Goal: Task Accomplishment & Management: Manage account settings

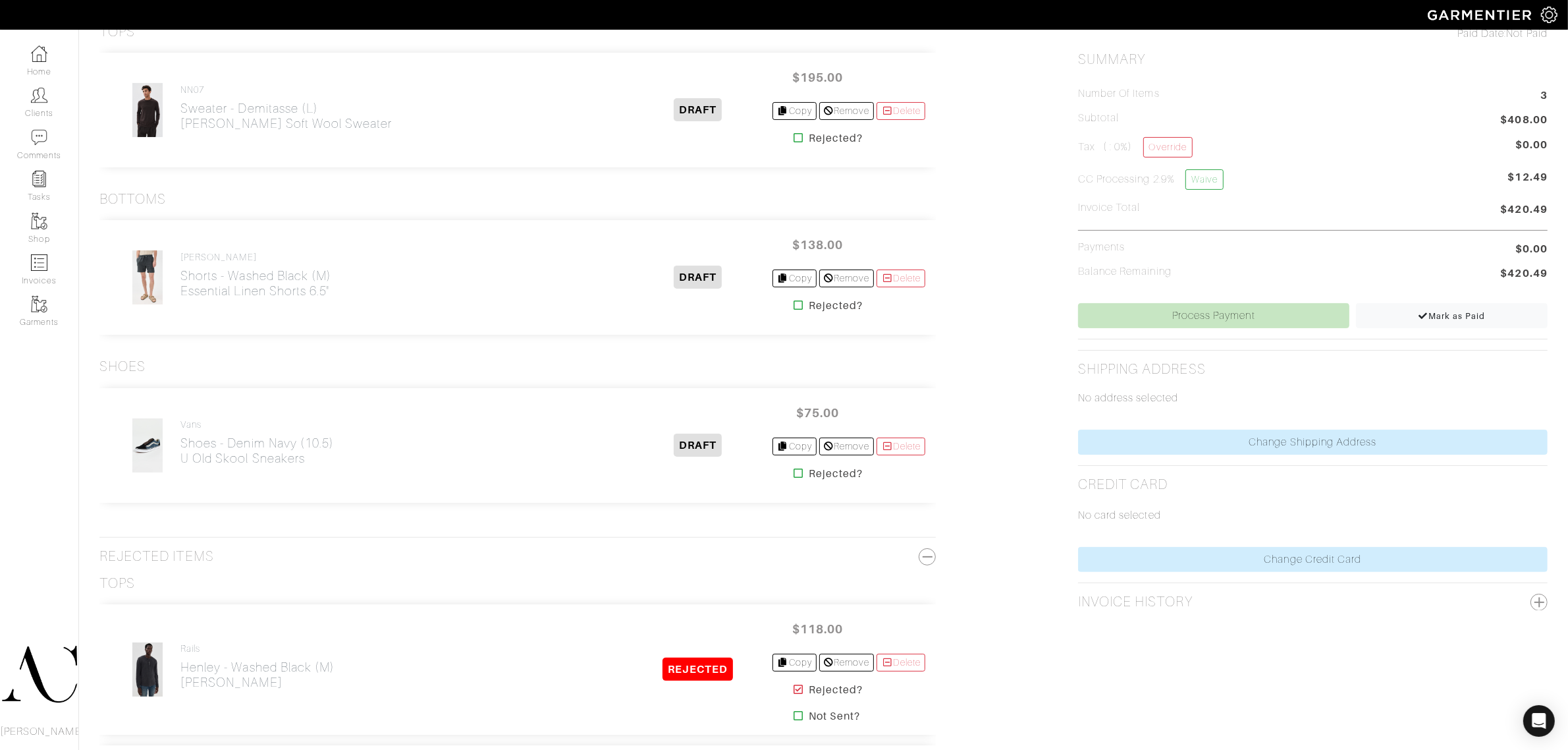
scroll to position [247, 0]
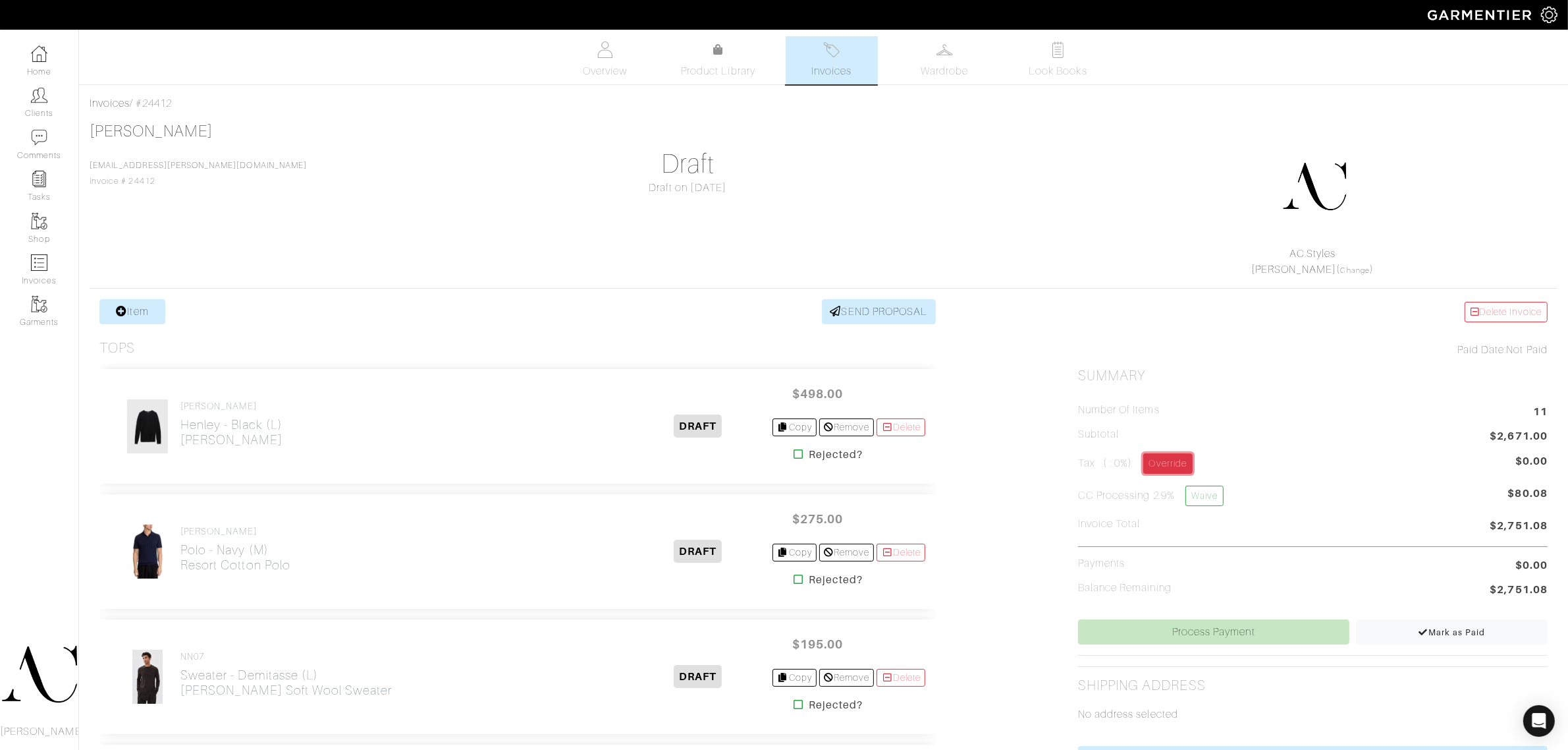
click at [1181, 466] on link "Override" at bounding box center [1167, 463] width 49 height 20
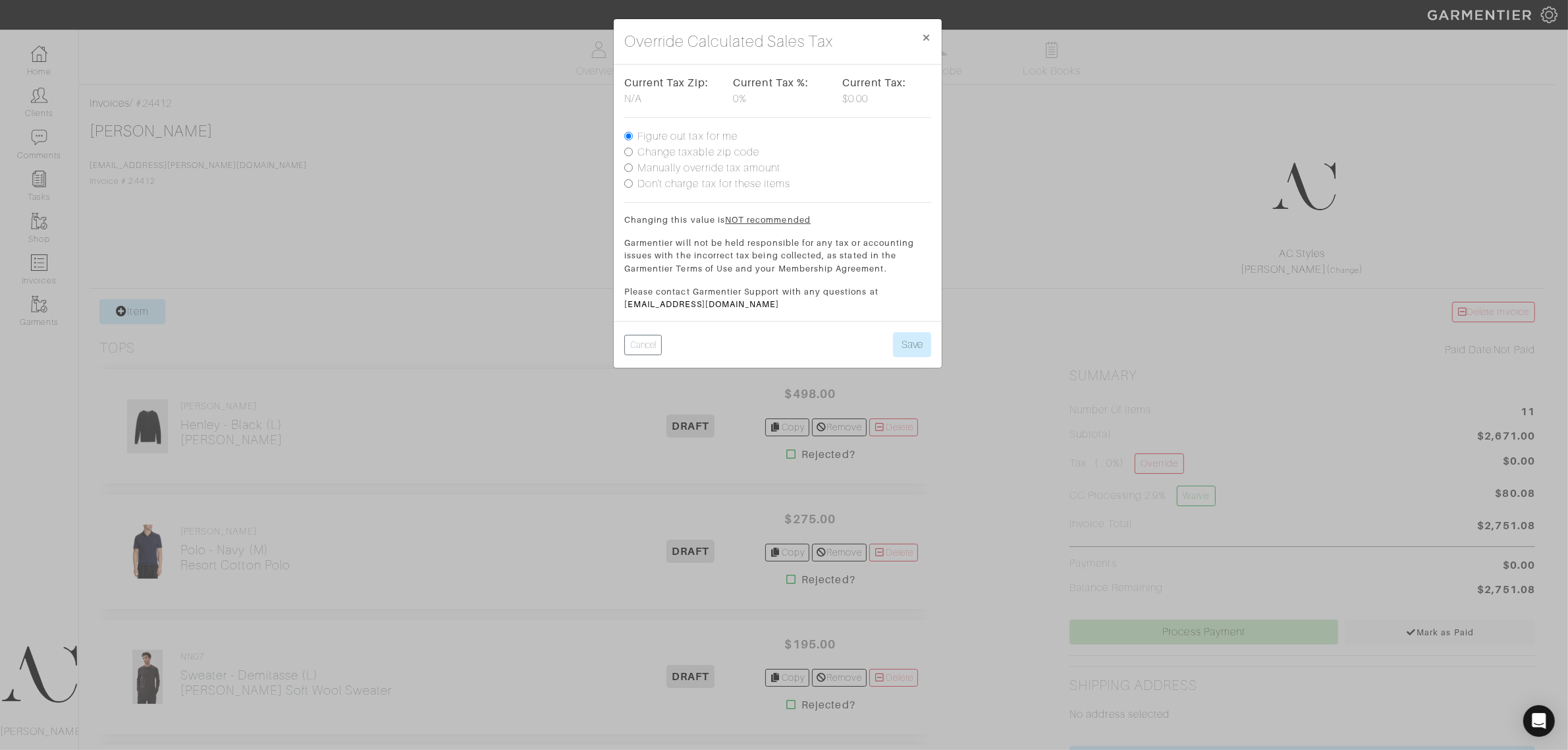
click at [677, 152] on label "Change taxable zip code" at bounding box center [699, 152] width 122 height 16
click at [633, 152] on input "Change taxable zip code" at bounding box center [629, 152] width 9 height 9
radio input "true"
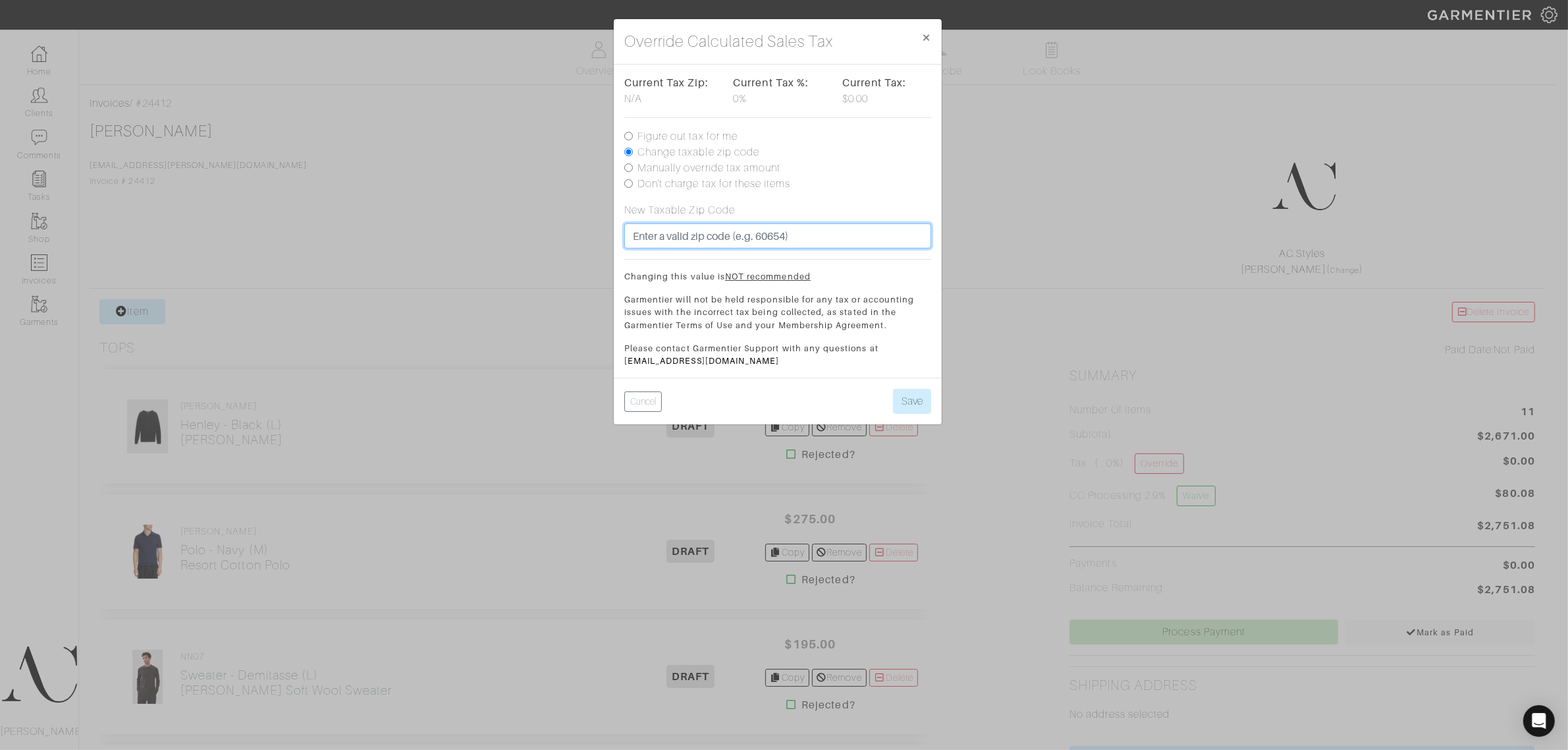
click at [695, 231] on input "text" at bounding box center [778, 235] width 307 height 25
type input "90094"
drag, startPoint x: 824, startPoint y: 209, endPoint x: 784, endPoint y: 246, distance: 54.5
click at [824, 209] on div "New Taxable Zip Code 90094" at bounding box center [778, 225] width 307 height 46
click at [919, 399] on button "Save" at bounding box center [911, 401] width 38 height 25
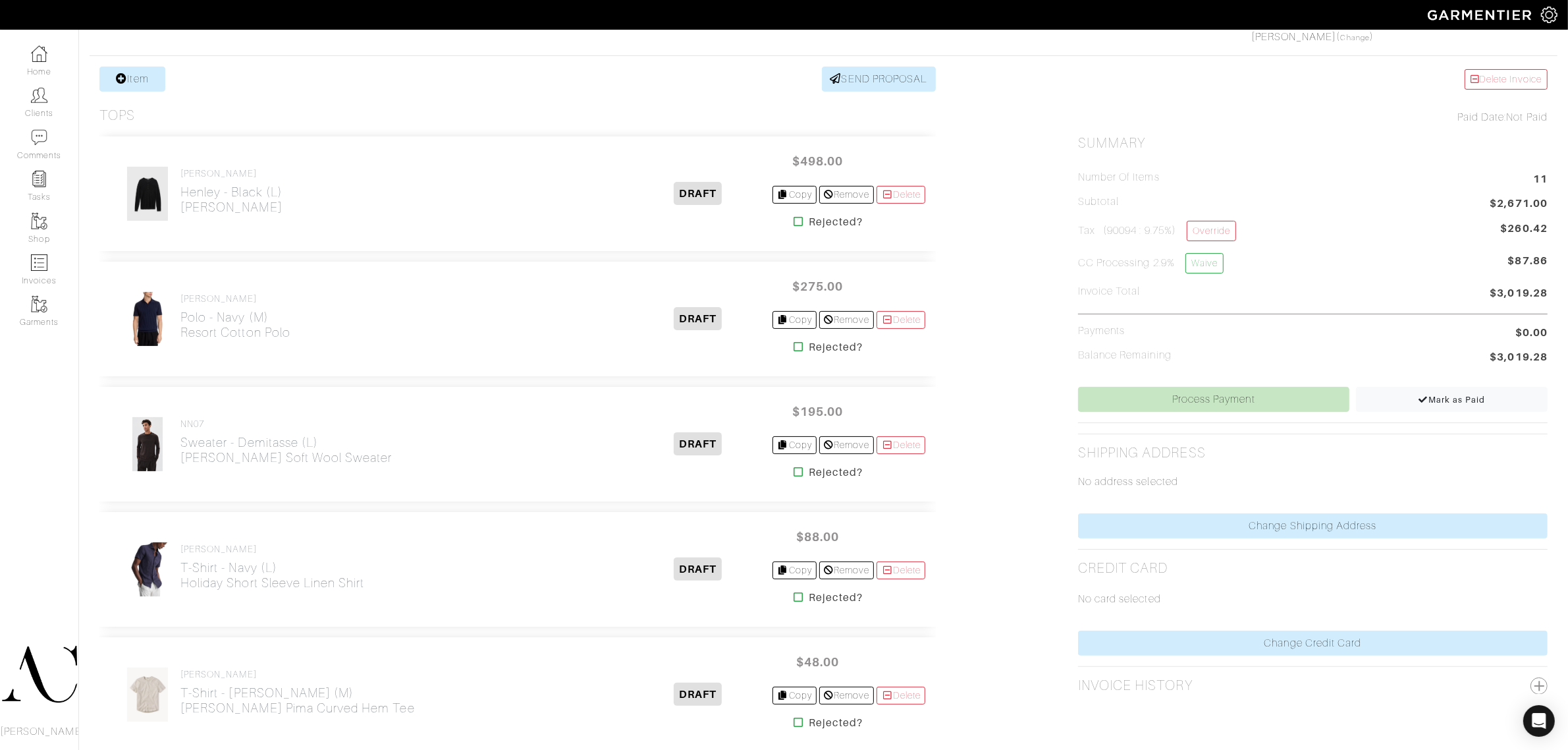
scroll to position [229, 0]
